Goal: Task Accomplishment & Management: Manage account settings

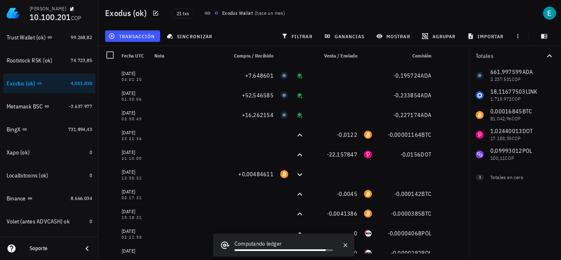
scroll to position [195, 0]
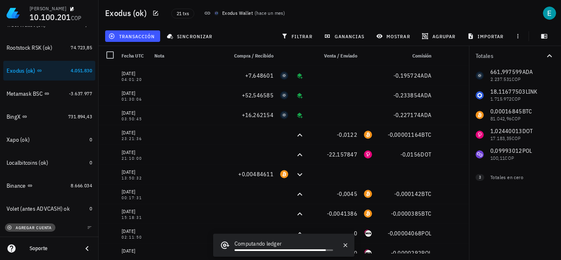
click at [37, 228] on span "agregar cuenta" at bounding box center [30, 227] width 43 height 5
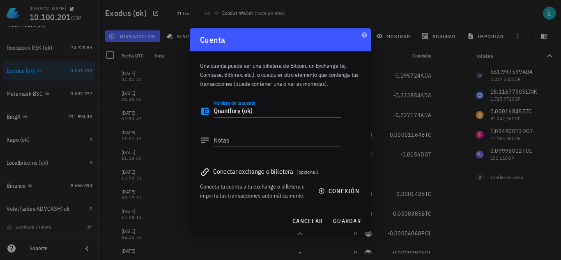
drag, startPoint x: 256, startPoint y: 111, endPoint x: 164, endPoint y: 119, distance: 92.3
click at [164, 119] on div "[PERSON_NAME] 10.100.201 COP Inicio [GEOGRAPHIC_DATA] Impuestos [GEOGRAPHIC_DAT…" at bounding box center [280, 130] width 561 height 260
type textarea "Quantfury (ok)"
click at [219, 136] on div "Notas" at bounding box center [277, 139] width 128 height 13
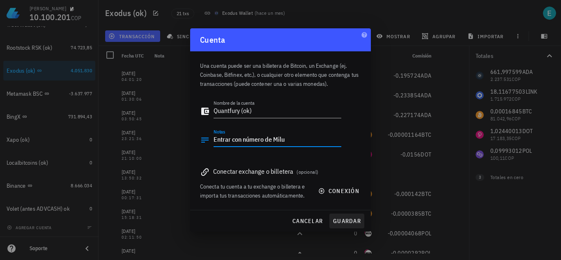
type textarea "Entrar con número de Milu"
click at [335, 218] on span "guardar" at bounding box center [346, 220] width 28 height 7
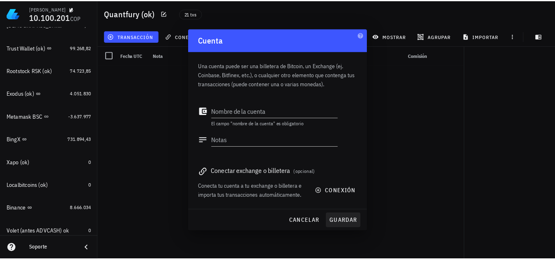
scroll to position [218, 0]
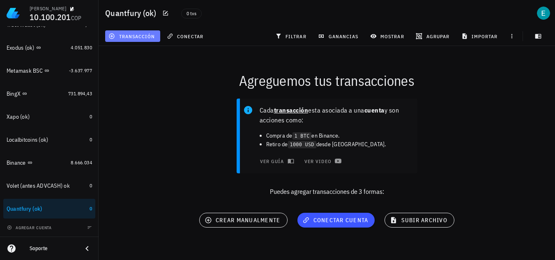
click at [137, 34] on span "transacción" at bounding box center [132, 36] width 45 height 7
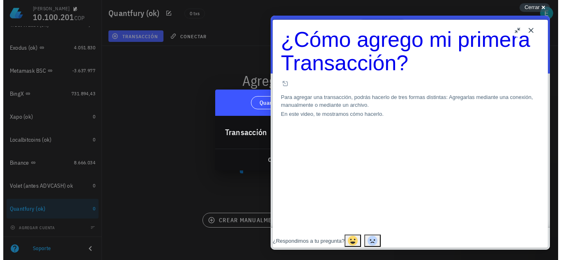
scroll to position [0, 0]
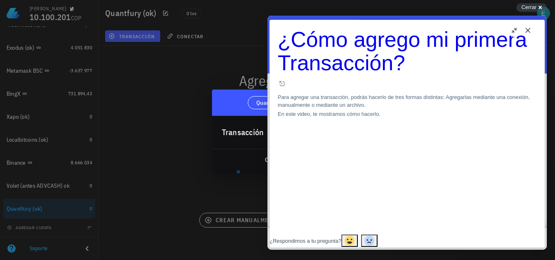
click at [527, 30] on button "Close" at bounding box center [527, 30] width 13 height 13
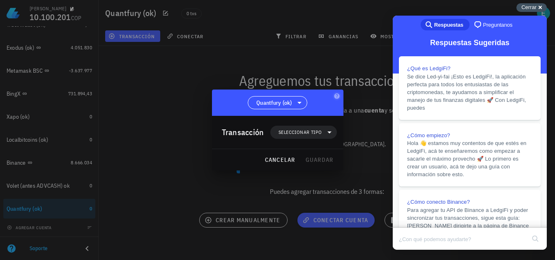
click at [534, 4] on span "Cerrar" at bounding box center [528, 7] width 15 height 6
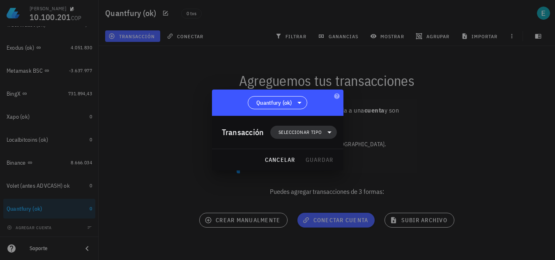
click at [316, 133] on span "Seleccionar tipo" at bounding box center [299, 132] width 43 height 8
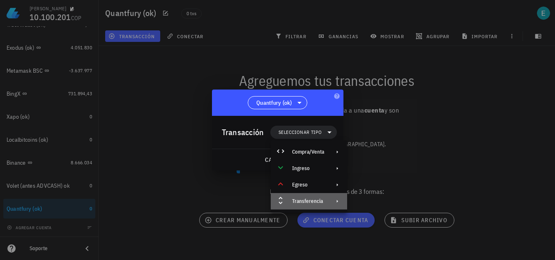
click at [320, 199] on div "Transferencia" at bounding box center [308, 201] width 32 height 7
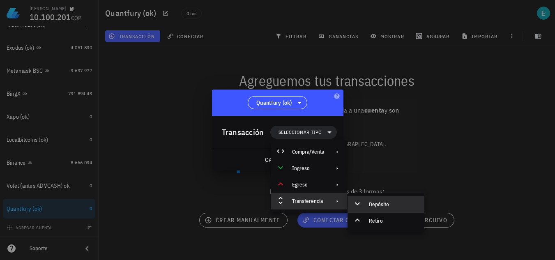
click at [366, 200] on div "Depósito" at bounding box center [385, 204] width 77 height 16
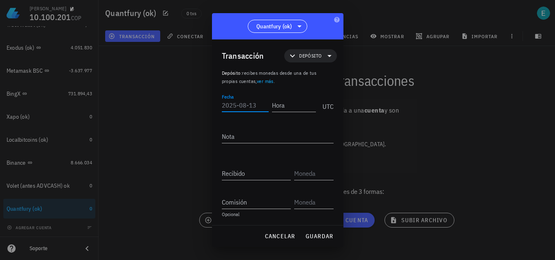
click at [248, 104] on input "Fecha" at bounding box center [245, 105] width 47 height 13
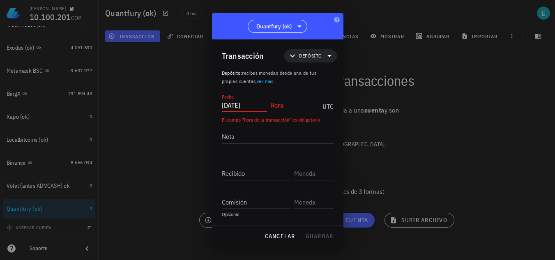
type input "[DATE]"
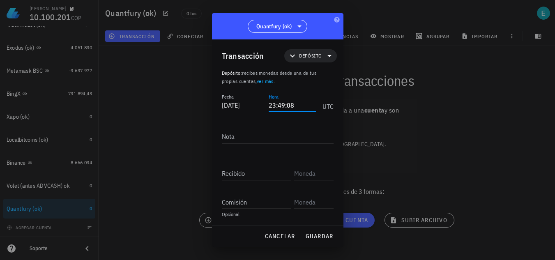
type input "23:49:08"
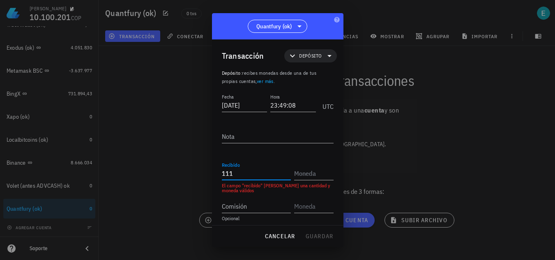
type input "111"
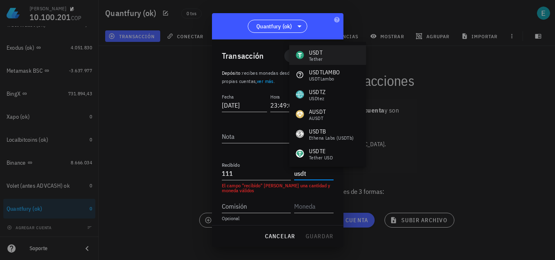
click at [325, 56] on div "USDT Tether" at bounding box center [327, 55] width 77 height 20
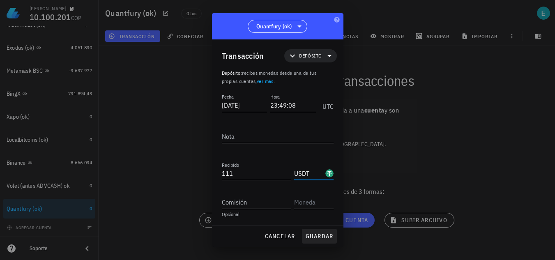
type input "USDT"
click at [318, 236] on span "guardar" at bounding box center [319, 235] width 28 height 7
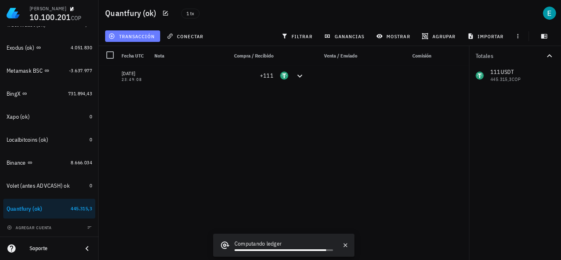
click at [130, 38] on span "transacción" at bounding box center [132, 36] width 45 height 7
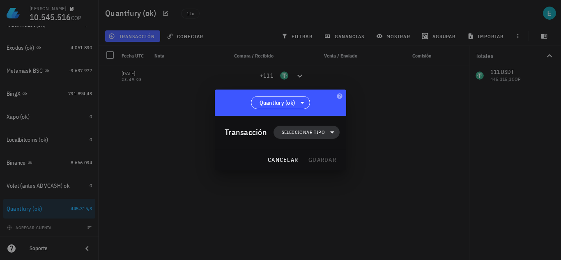
click at [313, 129] on span "Seleccionar tipo" at bounding box center [303, 132] width 43 height 8
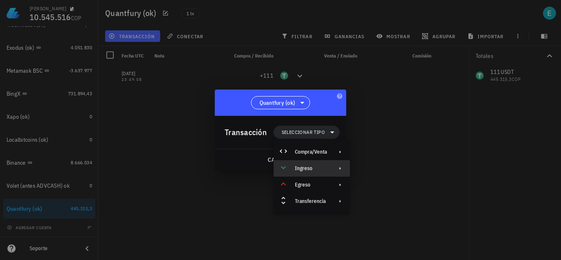
click at [327, 166] on div "Ingreso" at bounding box center [311, 168] width 76 height 16
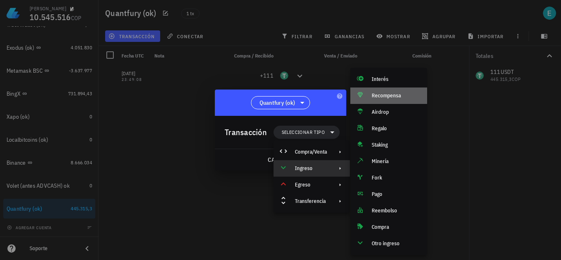
click at [392, 92] on div "Recompensa" at bounding box center [395, 95] width 49 height 7
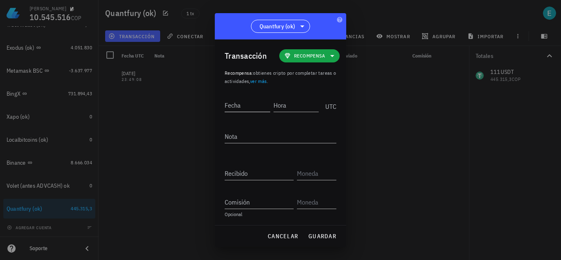
click at [244, 103] on input "Fecha" at bounding box center [248, 105] width 46 height 13
type input "[DATE]"
type input "23:51:28"
type input "3"
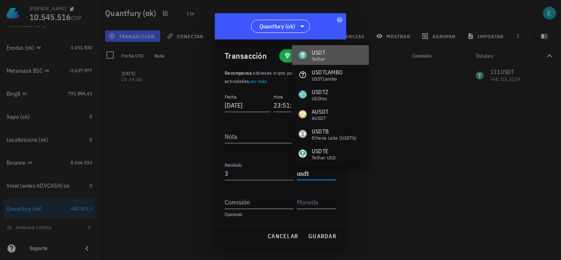
click at [328, 53] on div "USDT Tether" at bounding box center [330, 55] width 77 height 20
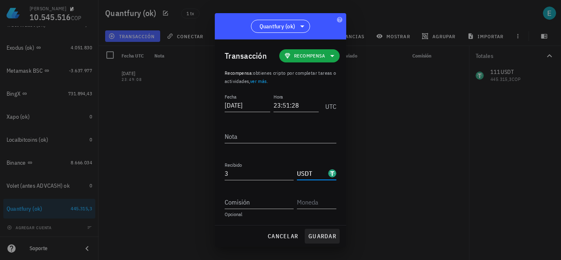
type input "USDT"
click at [328, 236] on span "guardar" at bounding box center [322, 235] width 28 height 7
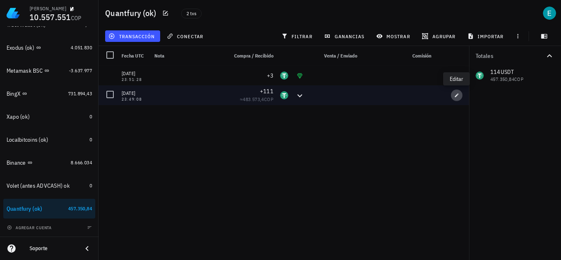
click at [452, 96] on span "button" at bounding box center [456, 95] width 11 height 5
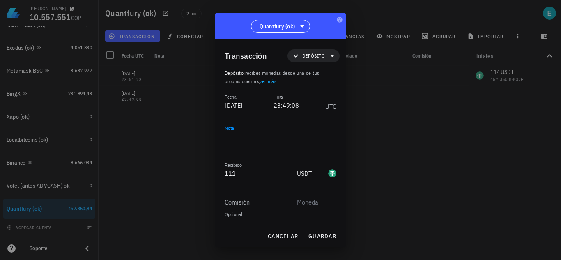
click at [245, 136] on textarea "Nota" at bounding box center [281, 136] width 112 height 13
paste textarea "2zfnviha2khu1j2JBeE779PgY3N8uVfwbKWdKQMFChiX"
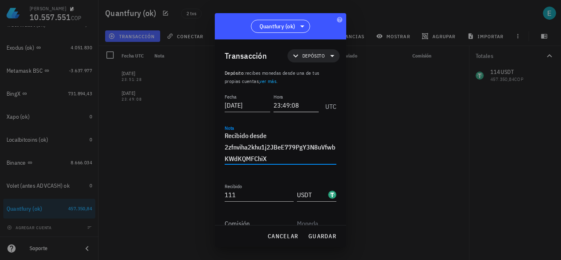
type textarea "Recibido desde 2zfnviha2khu1j2JBeE779PgY3N8uVfwbKWdKQMFChiX"
click at [287, 105] on input "23:49:08" at bounding box center [295, 105] width 47 height 13
drag, startPoint x: 287, startPoint y: 105, endPoint x: 293, endPoint y: 105, distance: 7.0
click at [293, 105] on input "23:46:00" at bounding box center [295, 105] width 47 height 13
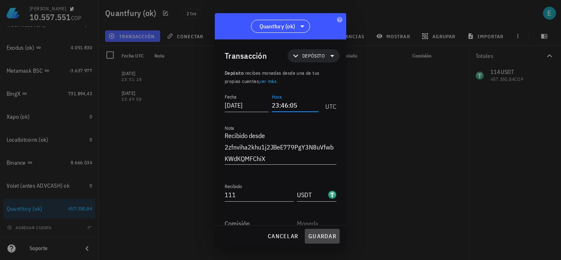
click at [329, 238] on span "guardar" at bounding box center [322, 235] width 28 height 7
type input "23:49:08"
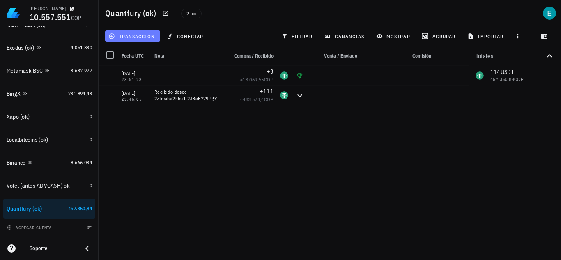
click at [136, 33] on span "transacción" at bounding box center [132, 36] width 45 height 7
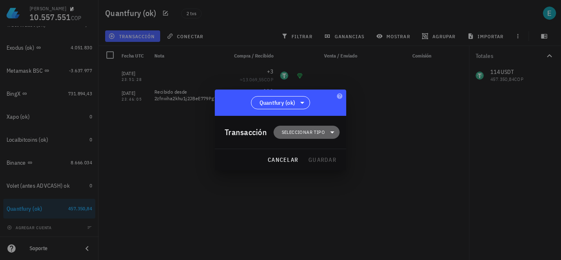
click at [330, 131] on icon at bounding box center [332, 132] width 10 height 10
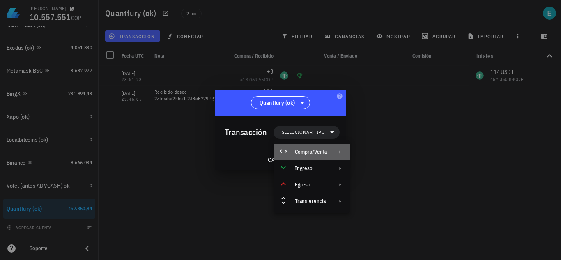
click at [320, 151] on div "Compra/Venta" at bounding box center [311, 152] width 32 height 7
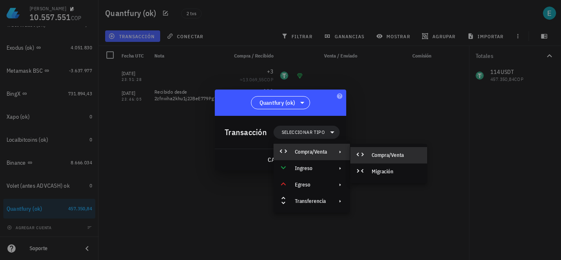
click at [383, 150] on div "Compra/Venta" at bounding box center [388, 155] width 77 height 16
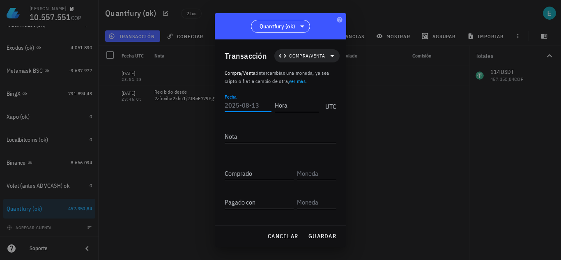
click at [233, 101] on input "Fecha" at bounding box center [248, 105] width 47 height 13
type input "[DATE]"
type input "19:10:31"
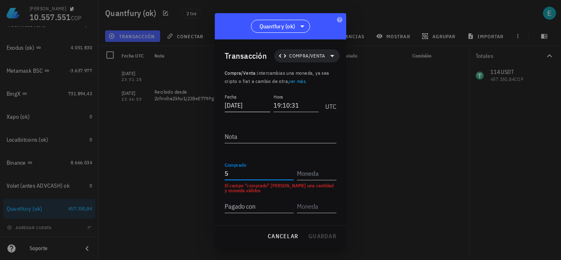
type input "5"
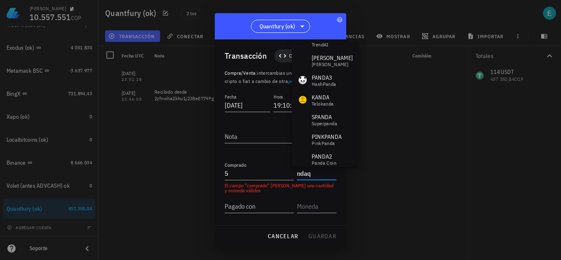
scroll to position [276, 0]
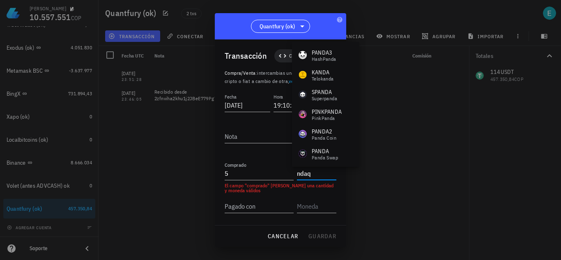
click at [325, 33] on div "Quantfury (ok)" at bounding box center [280, 26] width 131 height 26
type input "NDAQ"
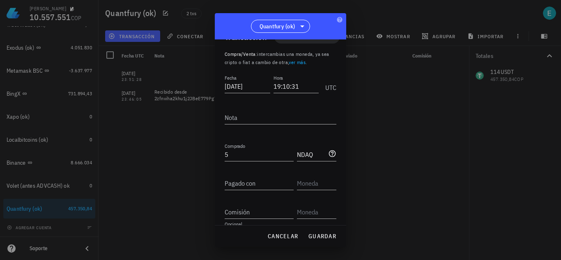
scroll to position [0, 0]
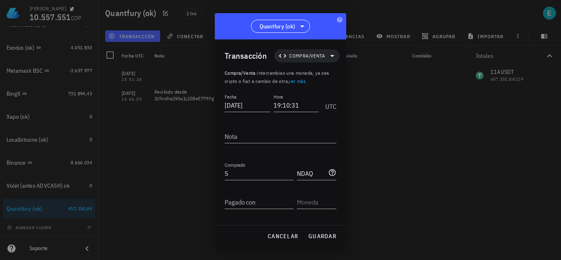
click at [297, 82] on link "ver más" at bounding box center [297, 81] width 17 height 6
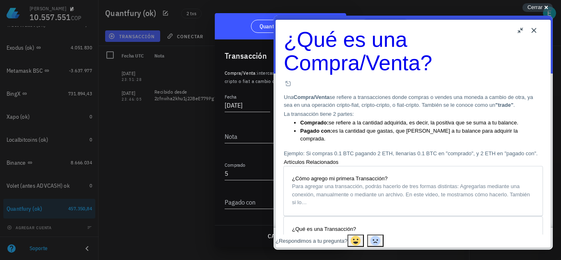
click at [534, 30] on button "Close" at bounding box center [533, 30] width 13 height 13
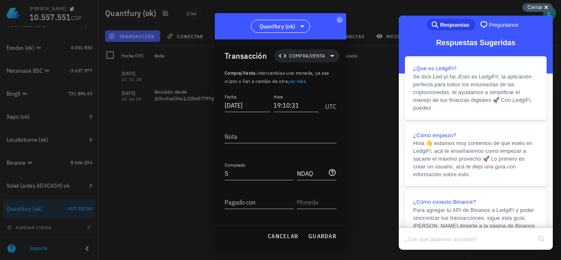
click at [533, 7] on span "Cerrar" at bounding box center [534, 7] width 15 height 6
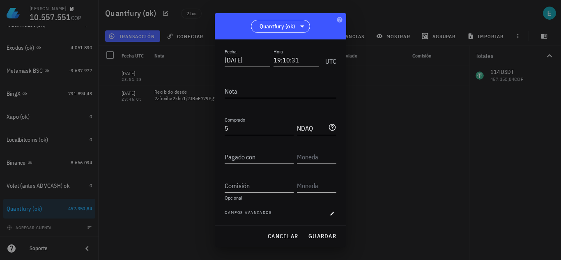
scroll to position [46, 0]
click at [330, 211] on icon "button" at bounding box center [332, 213] width 5 height 5
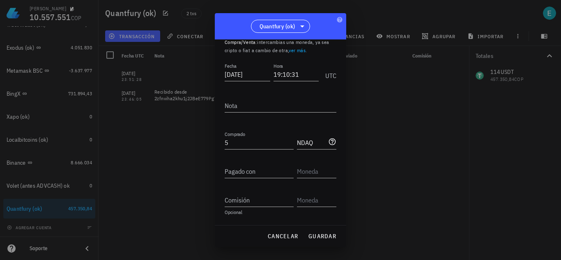
scroll to position [27, 0]
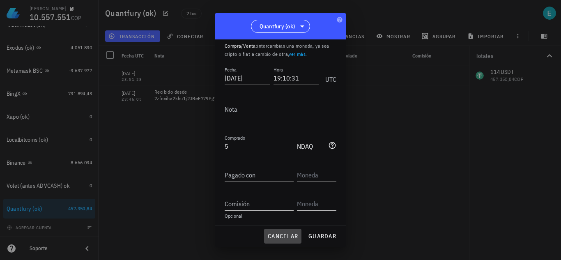
click at [278, 238] on span "cancelar" at bounding box center [282, 235] width 31 height 7
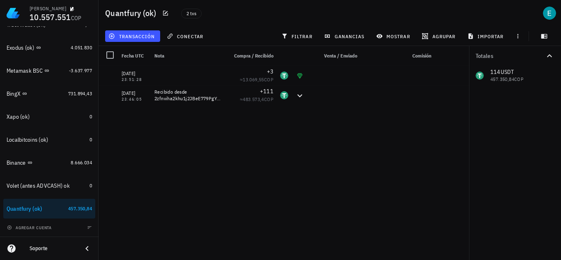
scroll to position [0, 0]
click at [124, 34] on span "transacción" at bounding box center [132, 36] width 45 height 7
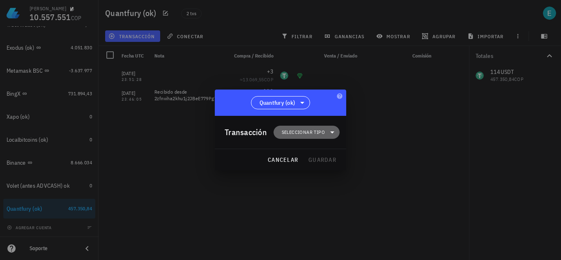
click at [316, 131] on span "Seleccionar tipo" at bounding box center [303, 132] width 43 height 8
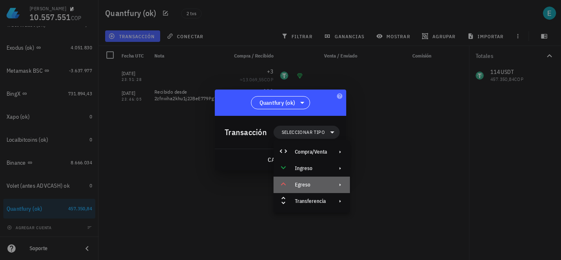
click at [327, 184] on div "Egreso" at bounding box center [311, 184] width 76 height 16
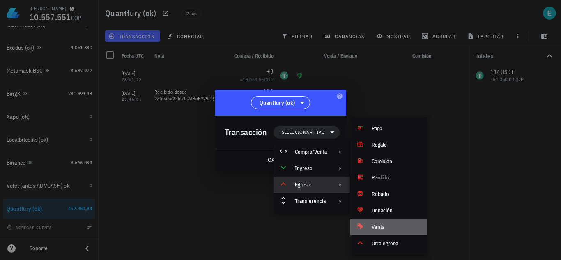
click at [387, 228] on div "Venta" at bounding box center [395, 227] width 49 height 7
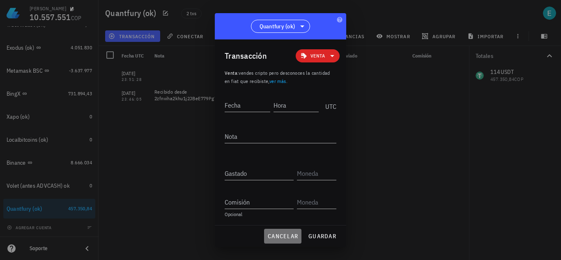
click at [288, 229] on button "cancelar" at bounding box center [282, 236] width 37 height 15
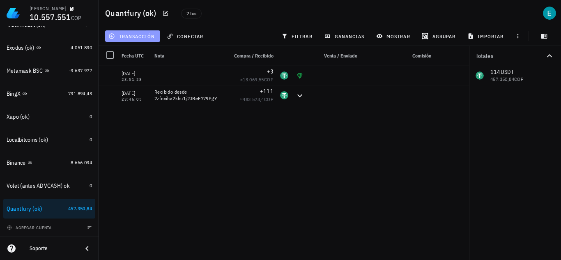
click at [121, 34] on span "transacción" at bounding box center [132, 36] width 45 height 7
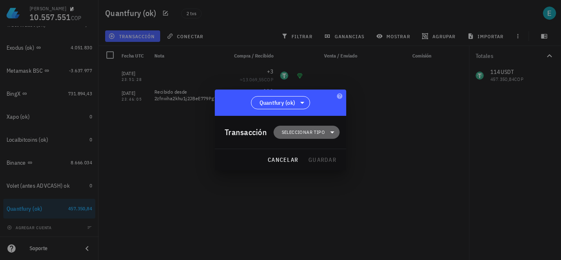
click at [328, 135] on icon at bounding box center [332, 132] width 10 height 10
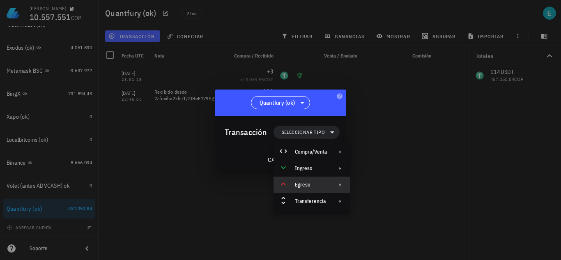
click at [329, 182] on div "Egreso" at bounding box center [311, 184] width 76 height 16
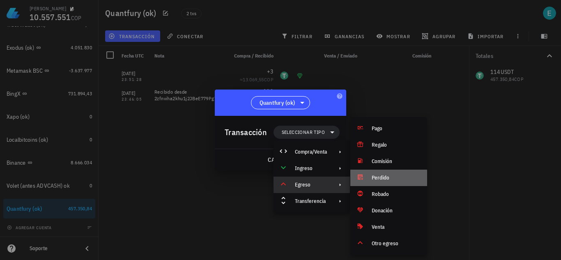
click at [370, 181] on div "Perdido" at bounding box center [388, 178] width 77 height 16
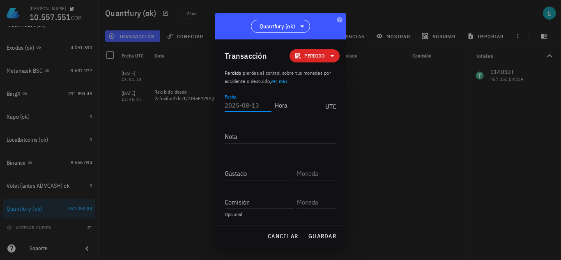
click at [253, 103] on input "Fecha" at bounding box center [248, 105] width 47 height 13
type input "[DATE]"
type input "03:12:04"
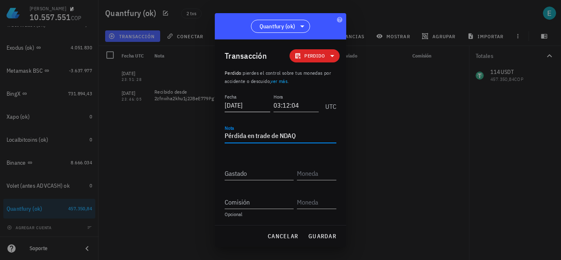
type textarea "Pérdida en trade de NDAQ"
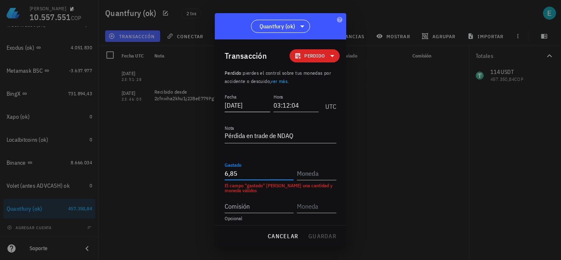
type input "6,85"
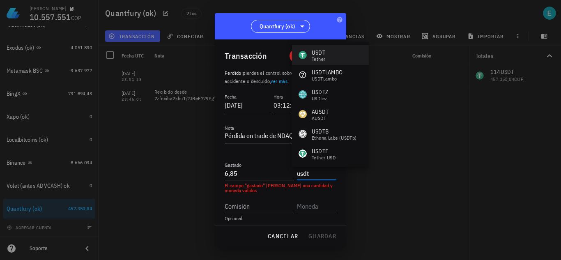
click at [327, 57] on div "USDT Tether" at bounding box center [330, 55] width 77 height 20
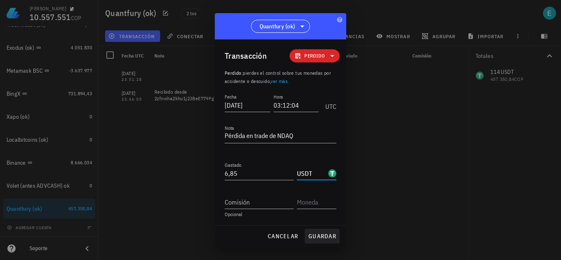
type input "USDT"
click at [314, 240] on span "guardar" at bounding box center [322, 235] width 28 height 7
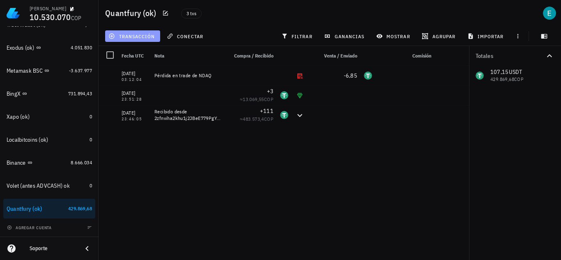
click at [147, 36] on span "transacción" at bounding box center [132, 36] width 45 height 7
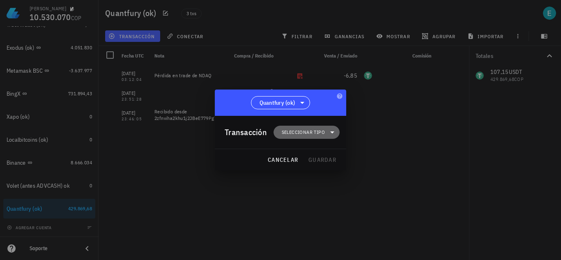
click at [312, 136] on span "Seleccionar tipo" at bounding box center [306, 132] width 56 height 13
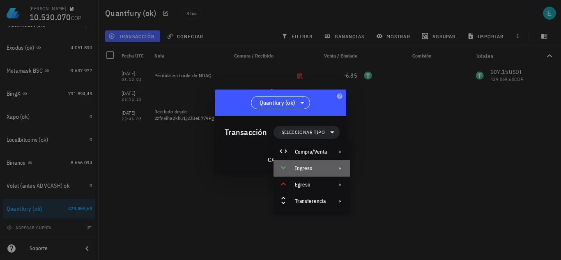
click at [306, 162] on div "Ingreso" at bounding box center [311, 168] width 76 height 16
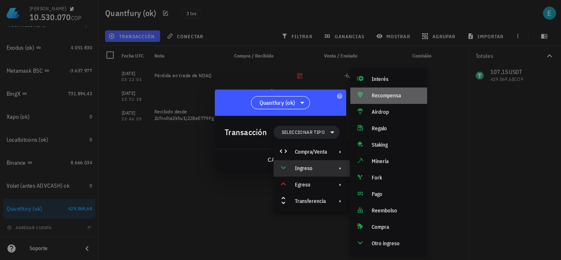
click at [401, 92] on div "Recompensa" at bounding box center [388, 95] width 77 height 16
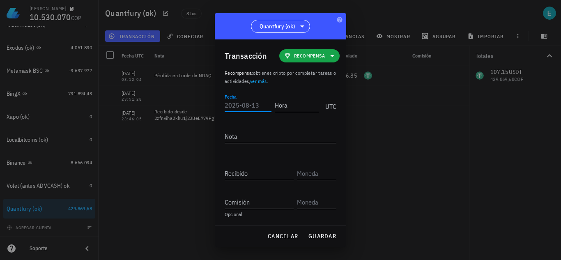
click at [239, 107] on input "Fecha" at bounding box center [248, 105] width 47 height 13
type input "[DATE]"
type input "13:29:00"
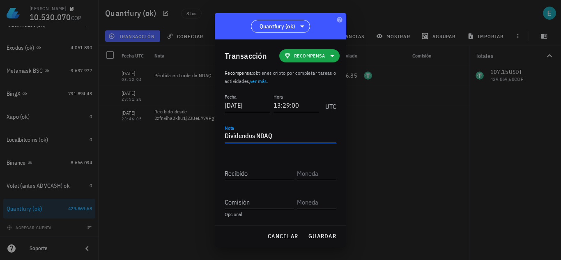
type textarea "Dividendos NDAQ"
type input "1,1"
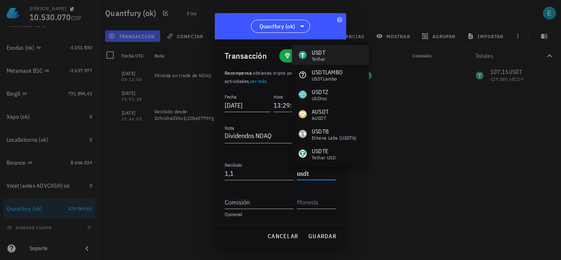
click at [337, 55] on div "USDT Tether" at bounding box center [330, 55] width 77 height 20
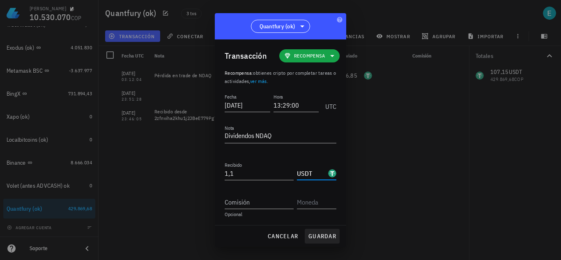
type input "USDT"
click at [324, 237] on span "guardar" at bounding box center [322, 235] width 28 height 7
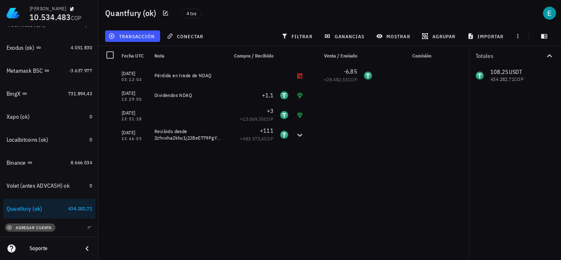
click at [41, 226] on span "agregar cuenta" at bounding box center [30, 227] width 43 height 5
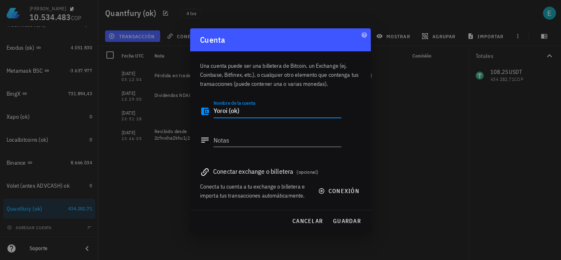
drag, startPoint x: 254, startPoint y: 106, endPoint x: 157, endPoint y: 115, distance: 96.8
click at [157, 115] on div "[PERSON_NAME] 10.534.483 COP Inicio [GEOGRAPHIC_DATA] Impuestos [GEOGRAPHIC_DAT…" at bounding box center [280, 130] width 561 height 260
type textarea "Yoroi (ok)"
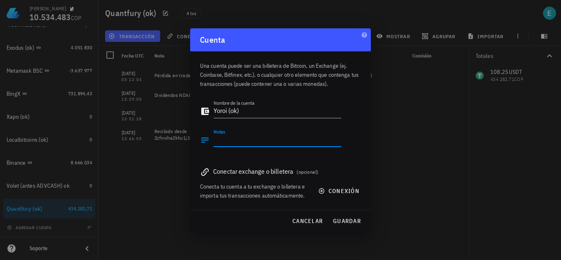
click at [218, 138] on textarea "Notas" at bounding box center [277, 139] width 128 height 13
paste textarea "Yoroi (ok)"
type textarea "Yoroi (ok)"
click at [338, 218] on span "guardar" at bounding box center [346, 220] width 28 height 7
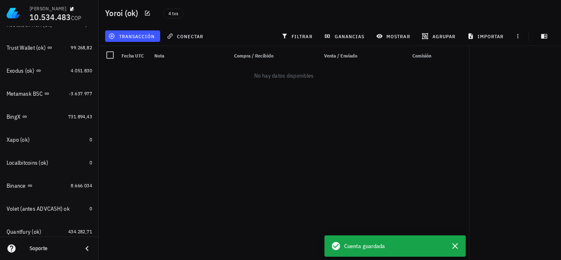
scroll to position [241, 0]
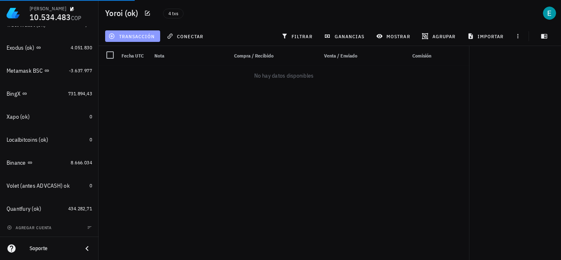
click at [125, 34] on span "transacción" at bounding box center [132, 36] width 45 height 7
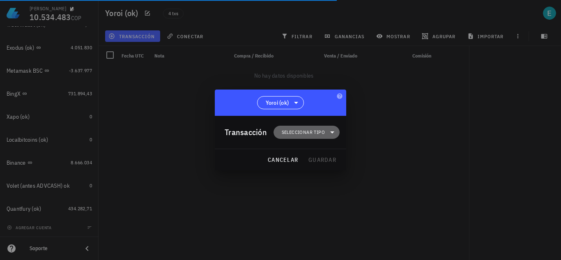
click at [306, 131] on span "Seleccionar tipo" at bounding box center [303, 132] width 43 height 8
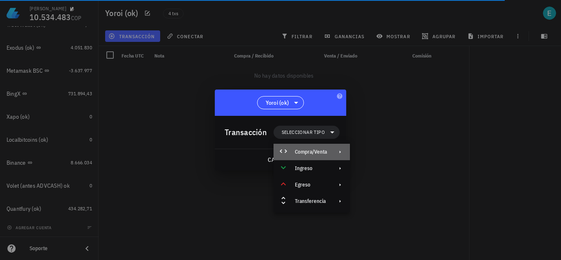
click at [306, 152] on div "Compra/Venta" at bounding box center [311, 152] width 32 height 7
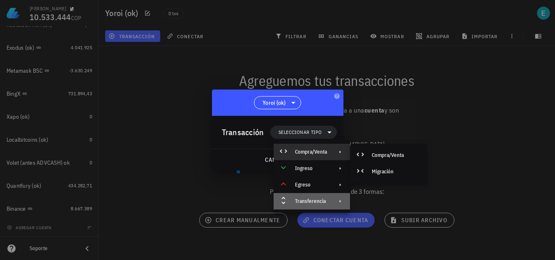
click at [305, 195] on div "Transferencia" at bounding box center [311, 201] width 76 height 16
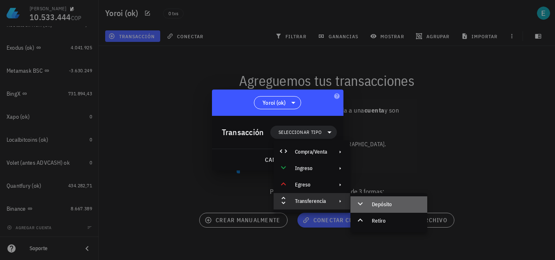
click at [364, 208] on icon at bounding box center [360, 204] width 10 height 10
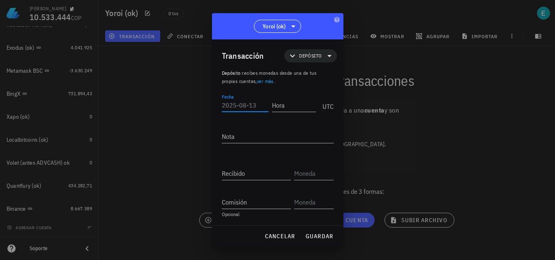
click at [245, 109] on input "Fecha" at bounding box center [245, 105] width 47 height 13
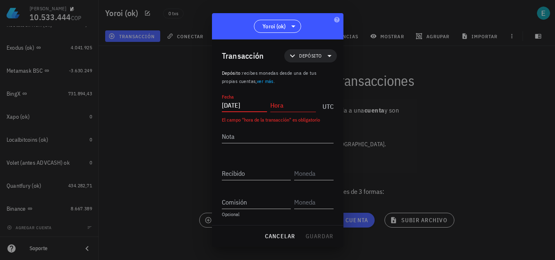
type input "[DATE]"
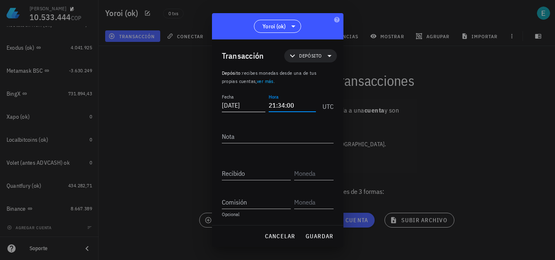
type input "21:34:00"
type textarea "D"
type textarea "depósito desde"
click at [112, 129] on div "[PERSON_NAME] 10.533.444 COP Inicio [GEOGRAPHIC_DATA] Impuestos [GEOGRAPHIC_DAT…" at bounding box center [277, 130] width 555 height 260
type input "34"
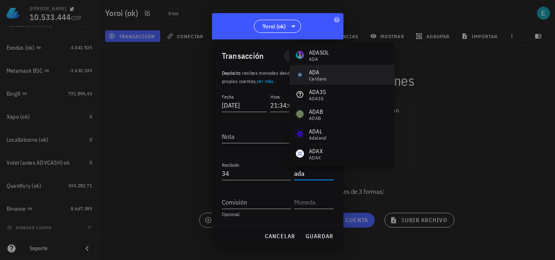
click at [322, 72] on div "ADA" at bounding box center [318, 72] width 18 height 8
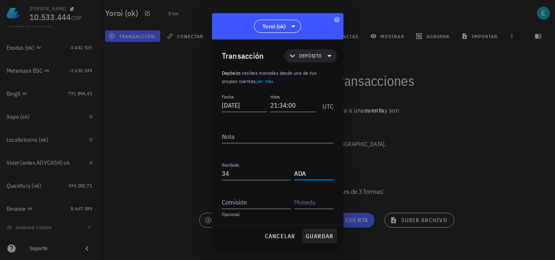
type input "ADA"
click at [318, 238] on span "guardar" at bounding box center [319, 235] width 28 height 7
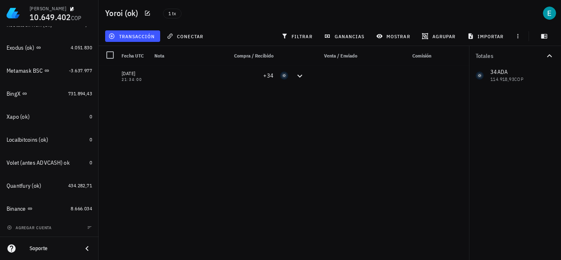
scroll to position [0, 0]
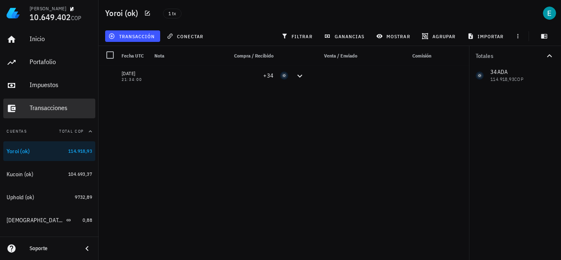
click at [45, 110] on div "Transacciones" at bounding box center [61, 108] width 62 height 8
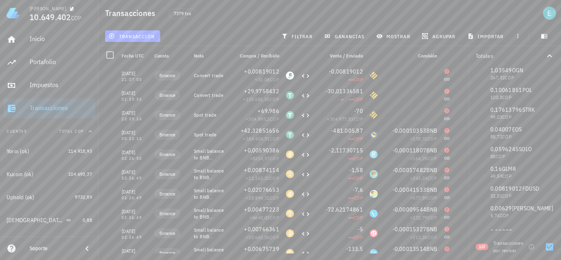
scroll to position [571, 0]
click at [324, 219] on div "••• COP" at bounding box center [340, 217] width 46 height 8
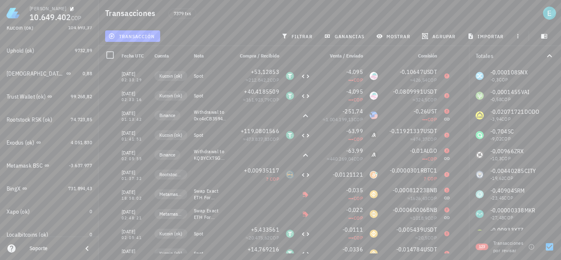
scroll to position [145, 0]
click at [35, 124] on div "Rootstock RSK (ok)" at bounding box center [30, 120] width 46 height 7
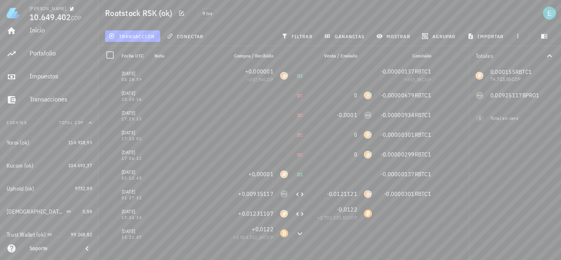
scroll to position [11, 0]
click at [50, 94] on div "Transacciones" at bounding box center [61, 96] width 62 height 8
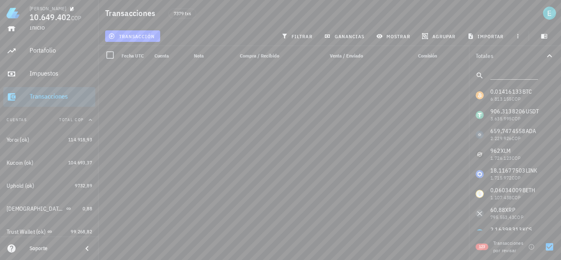
scroll to position [922, 0]
